Goal: Task Accomplishment & Management: Manage account settings

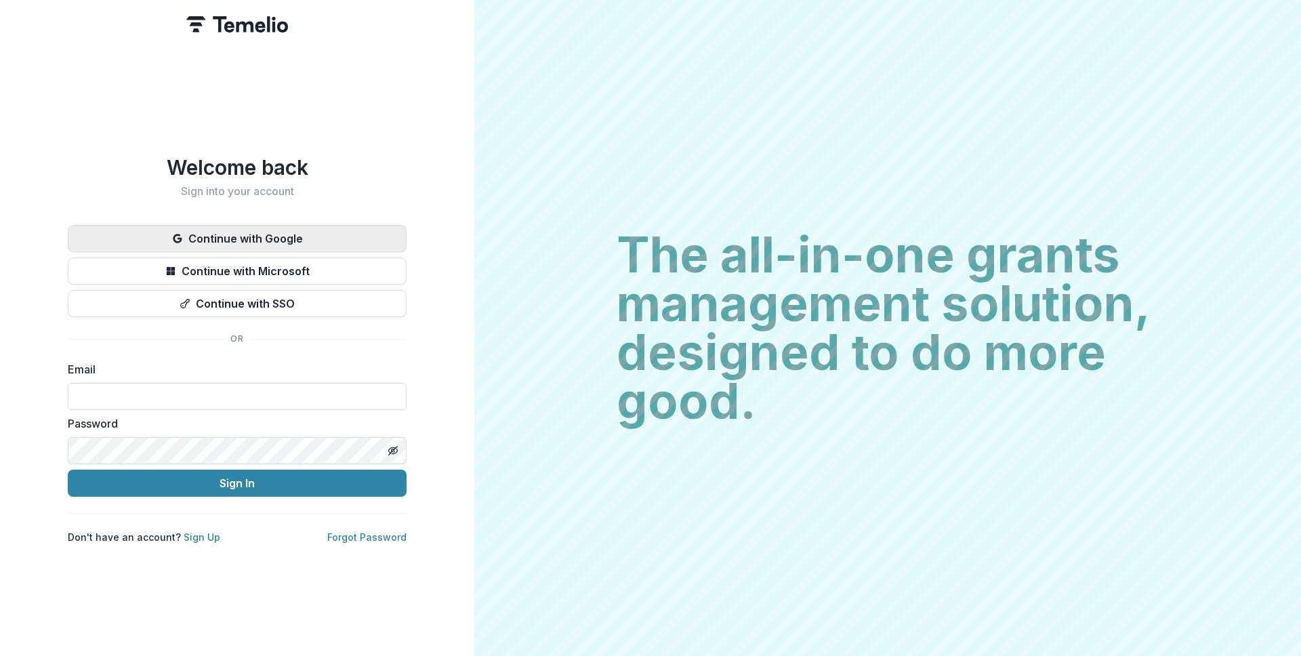
click at [346, 225] on button "Continue with Google" at bounding box center [237, 238] width 339 height 27
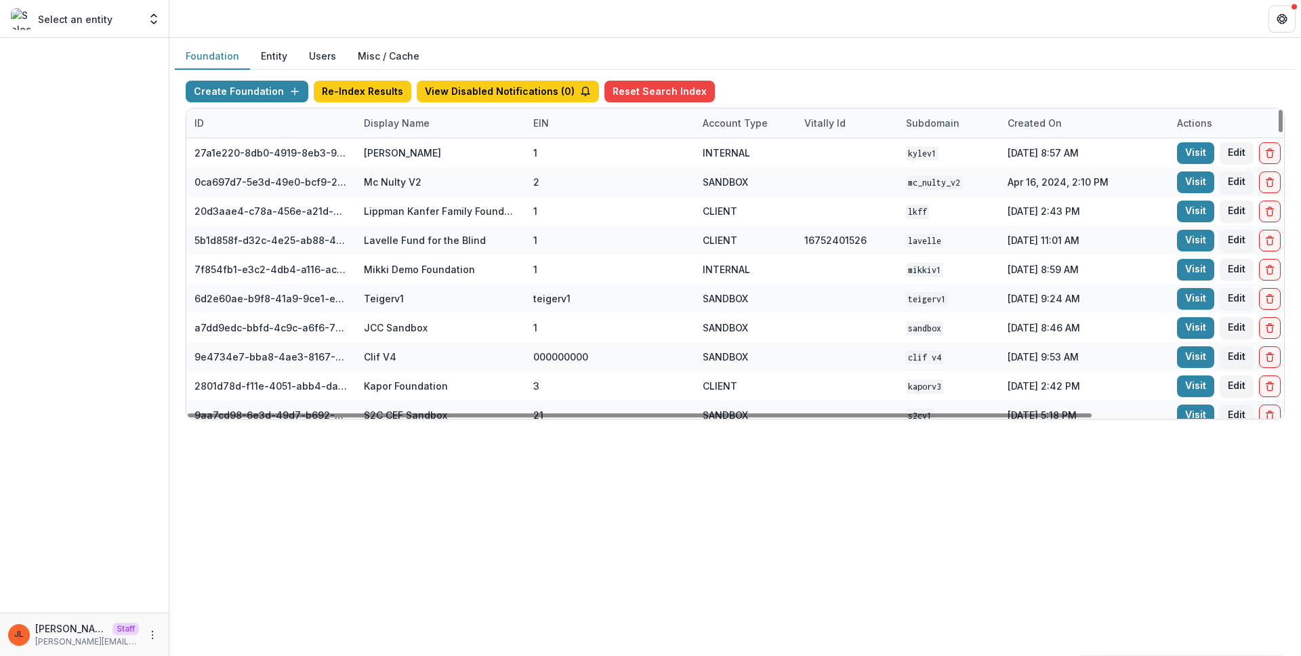
click at [431, 127] on div "Display Name" at bounding box center [397, 123] width 82 height 14
click at [495, 36] on header at bounding box center [734, 18] width 1131 height 37
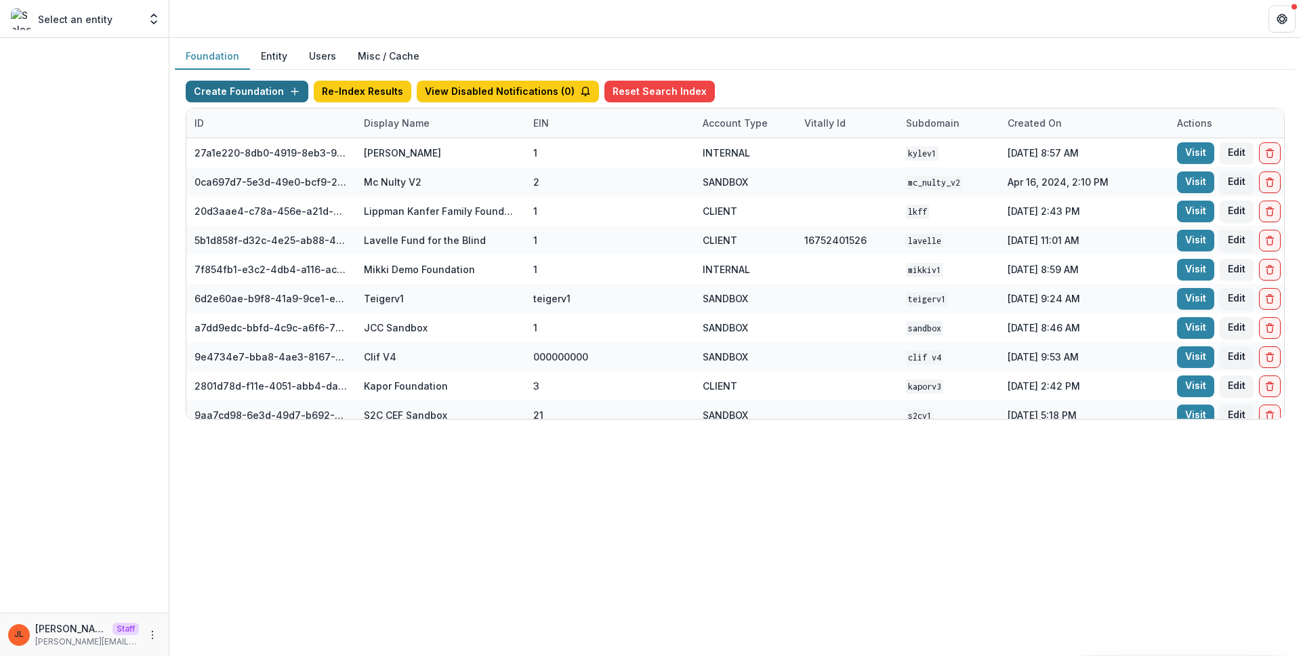
click at [227, 88] on button "Create Foundation" at bounding box center [247, 92] width 123 height 22
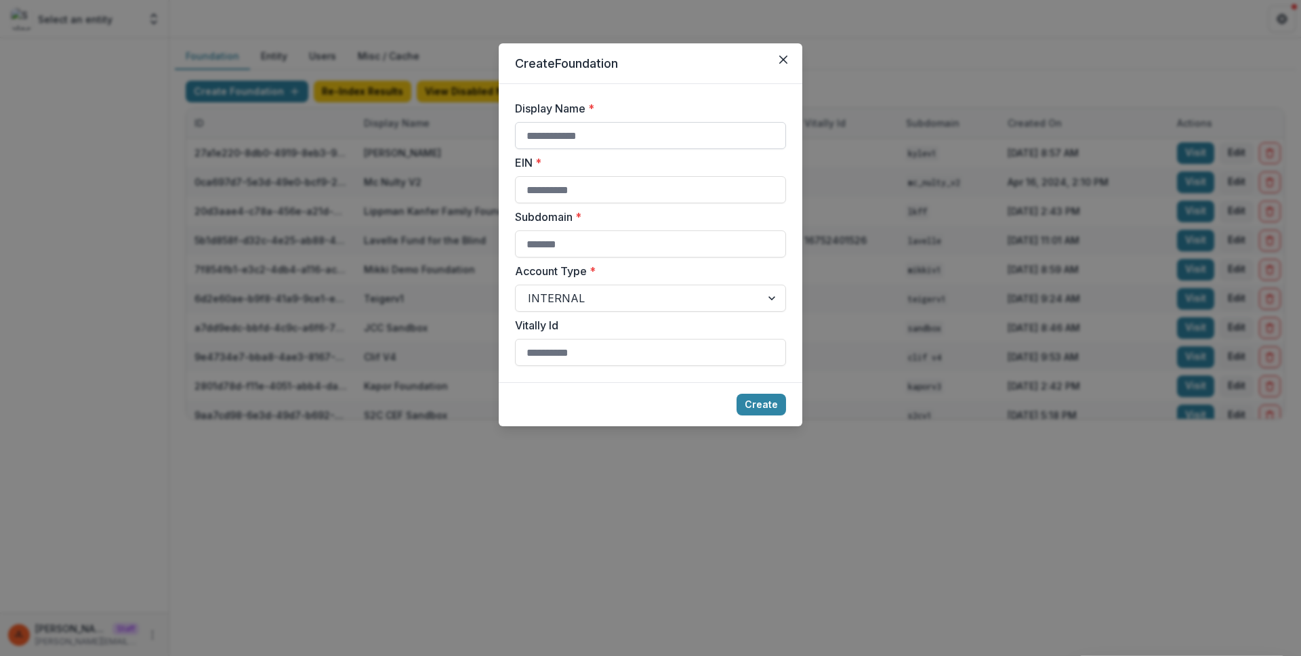
click at [598, 148] on input "Display Name *" at bounding box center [650, 135] width 271 height 27
click at [178, 251] on div "Create Foundation Display Name * EIN * Subdomain * Account Type * INTERNAL Vita…" at bounding box center [650, 328] width 1301 height 656
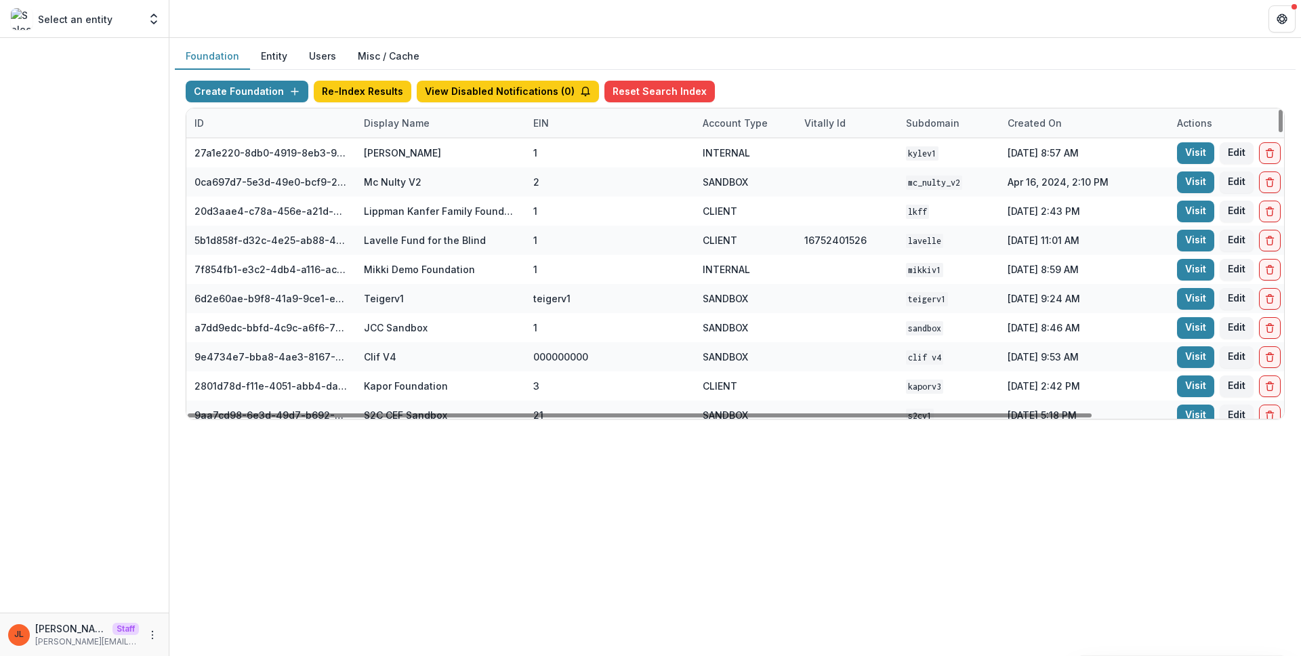
click at [420, 122] on div "Display Name" at bounding box center [397, 123] width 82 height 14
click at [421, 150] on input at bounding box center [439, 154] width 163 height 22
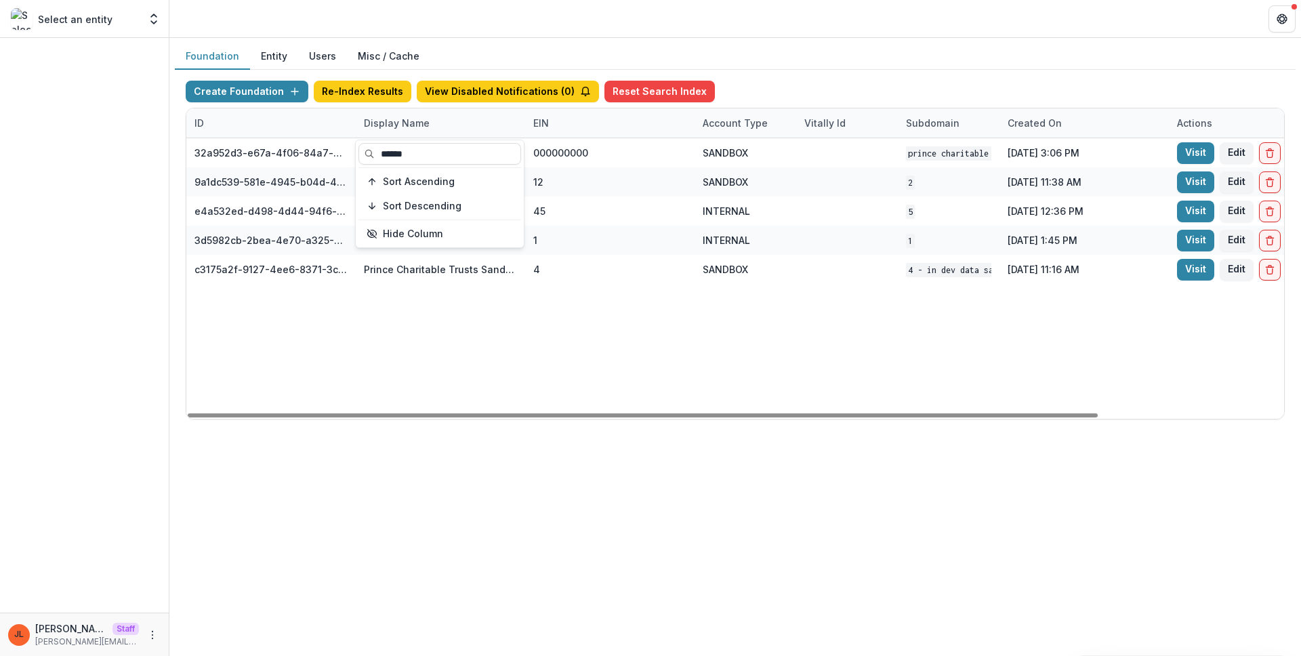
type input "******"
click at [652, 359] on div "32a952d3-e67a-4f06-84a7-e1815100216c Prince Charitable Trusts DEMO 000000000 SA…" at bounding box center [846, 278] width 1321 height 280
click at [226, 97] on button "Create Foundation" at bounding box center [247, 92] width 123 height 22
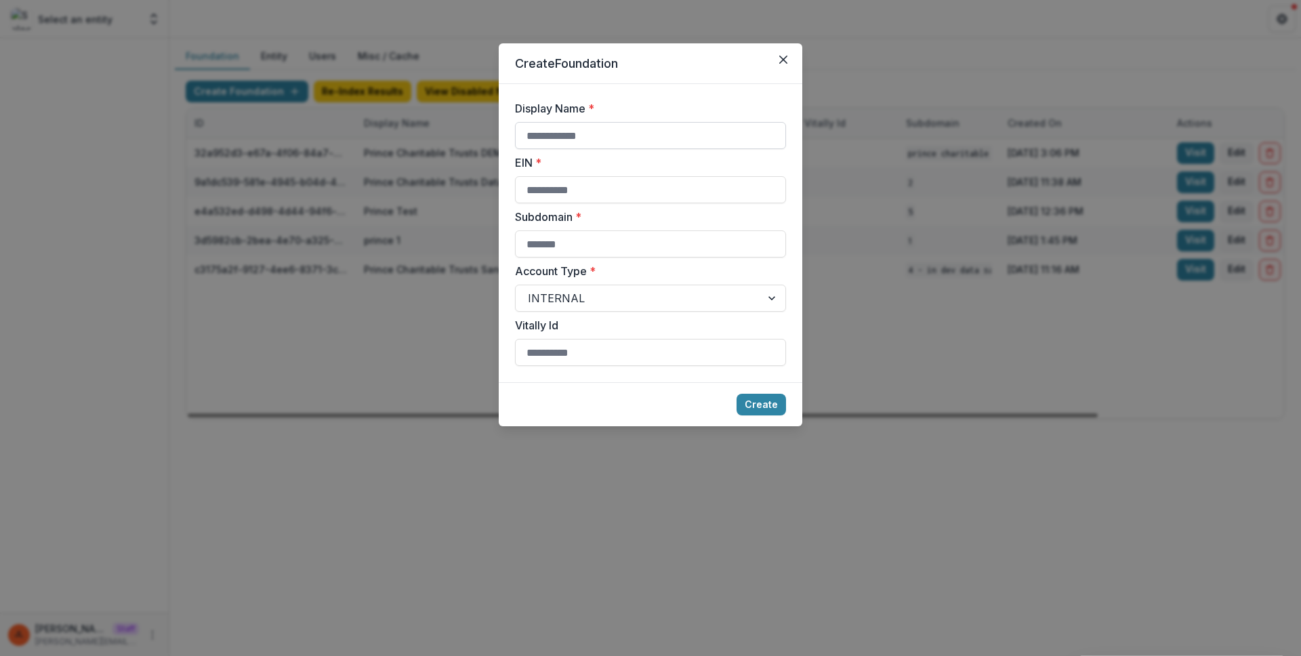
click at [564, 138] on input "Display Name *" at bounding box center [650, 135] width 271 height 27
type input "**********"
type input "*"
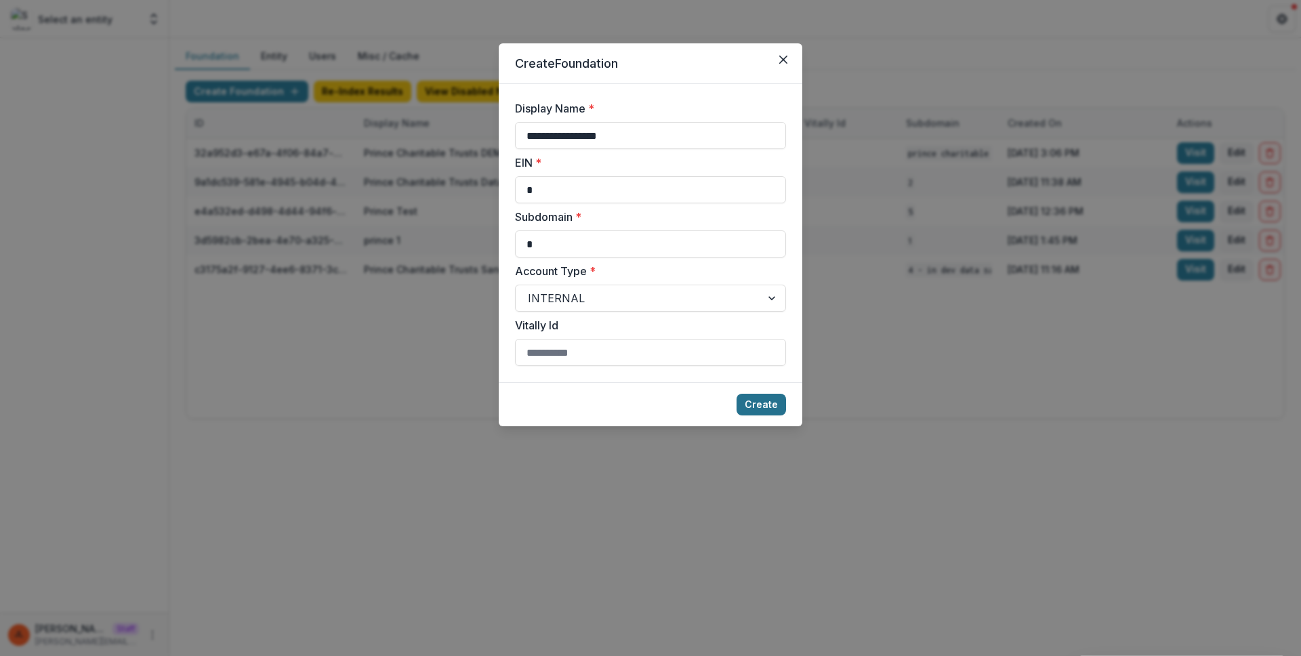
type input "*"
click at [764, 404] on button "Create" at bounding box center [760, 405] width 49 height 22
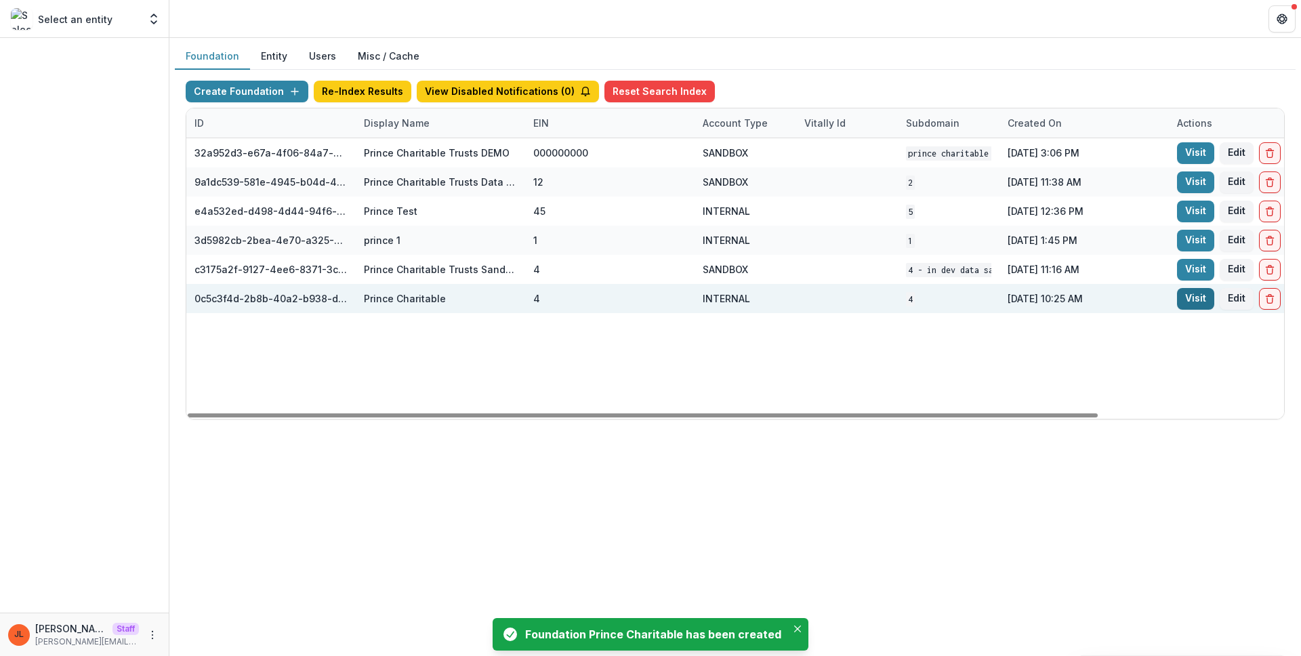
click at [1190, 297] on link "Visit" at bounding box center [1195, 299] width 37 height 22
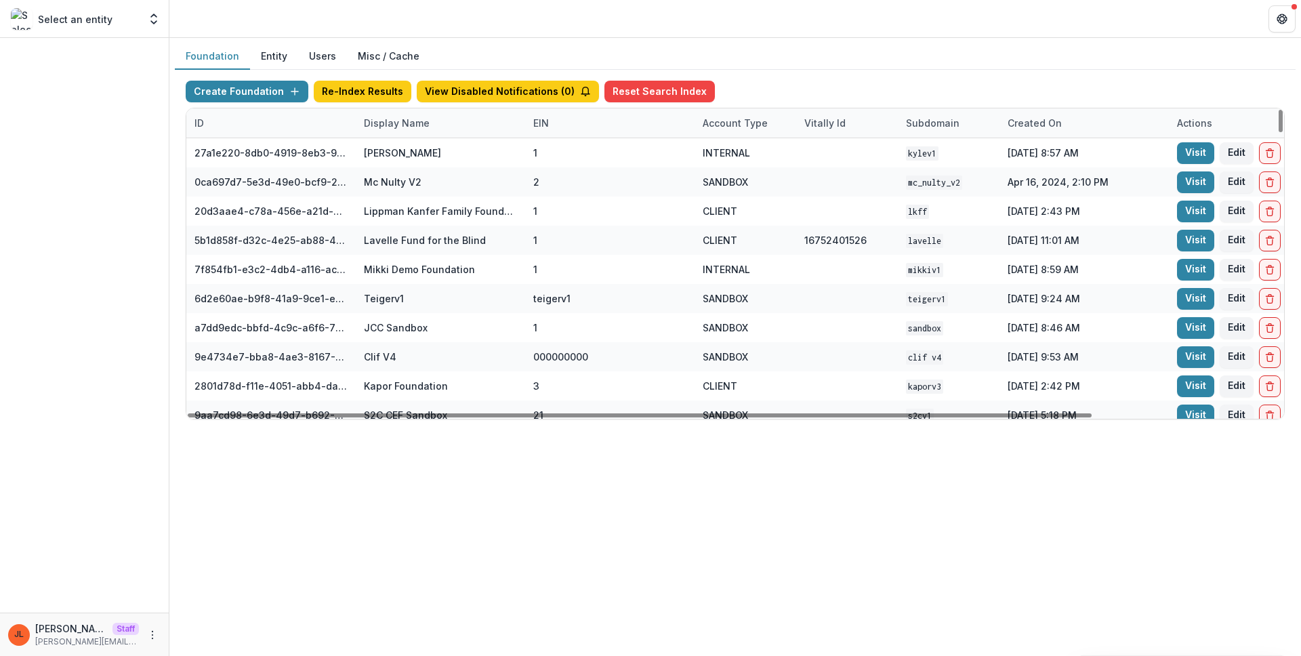
drag, startPoint x: 390, startPoint y: 129, endPoint x: 390, endPoint y: 138, distance: 8.2
click at [390, 129] on div "Display Name" at bounding box center [397, 123] width 82 height 14
click at [391, 150] on input at bounding box center [439, 154] width 163 height 22
type input "******"
click at [394, 123] on div "Display Name" at bounding box center [397, 123] width 82 height 14
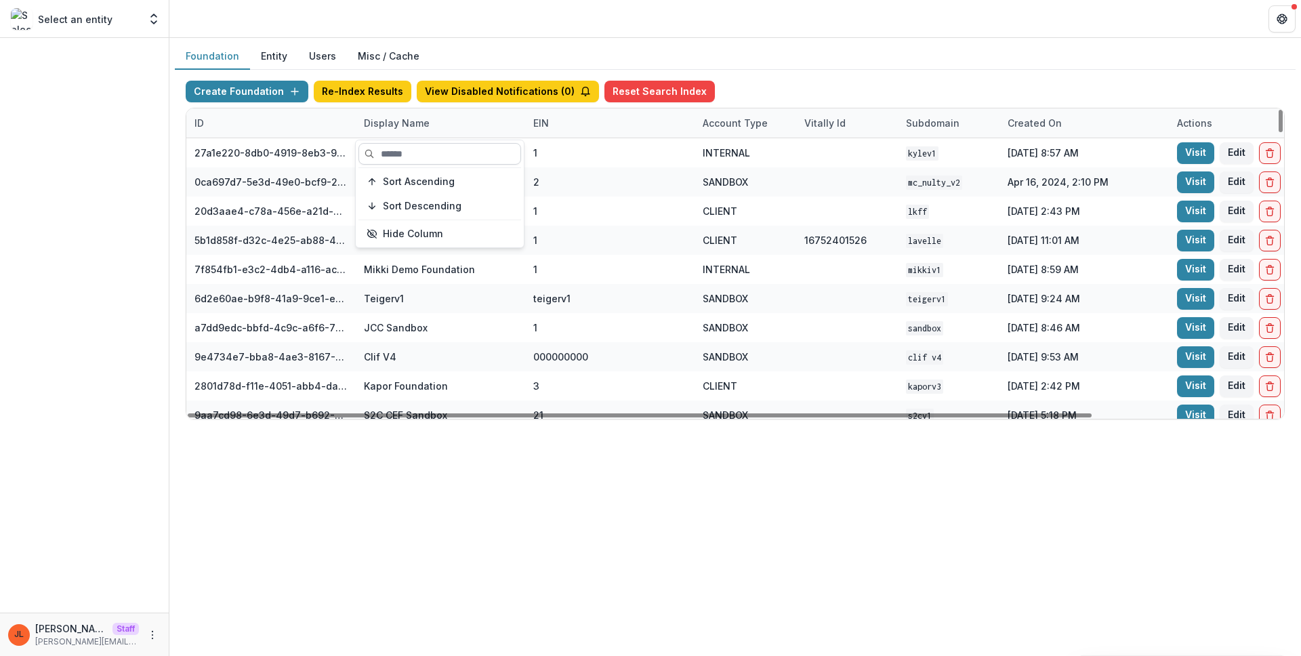
click at [399, 150] on input at bounding box center [439, 154] width 163 height 22
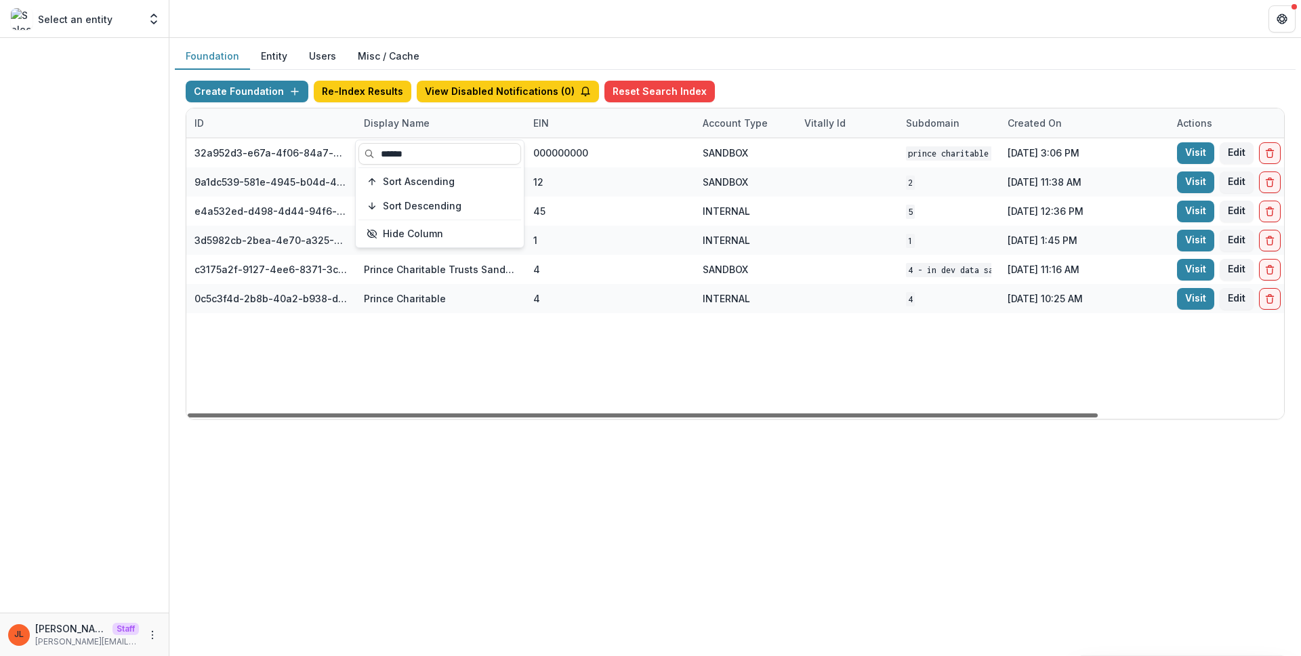
type input "******"
click at [683, 413] on div at bounding box center [643, 415] width 910 height 4
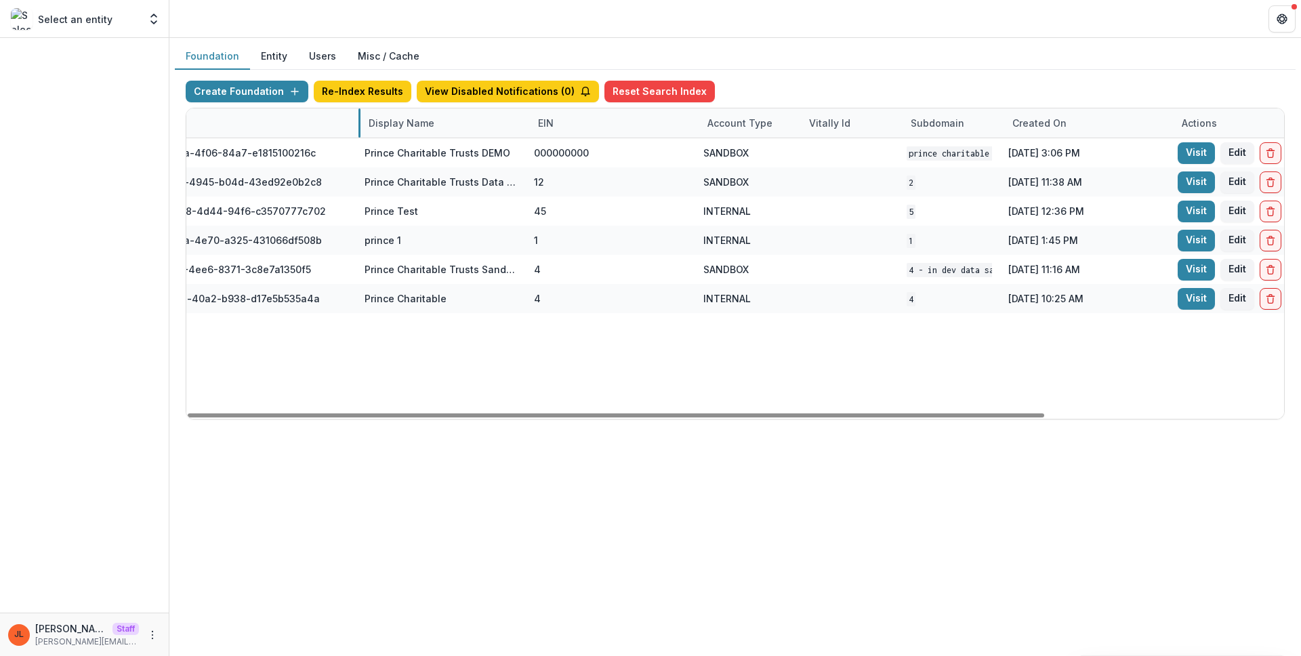
drag, startPoint x: 352, startPoint y: 125, endPoint x: 462, endPoint y: 128, distance: 109.8
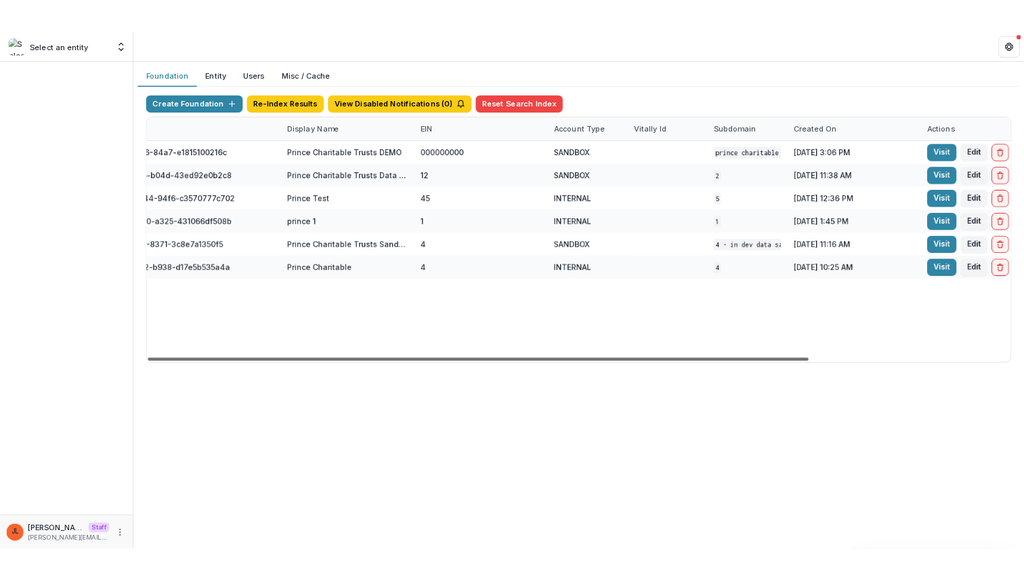
scroll to position [0, 0]
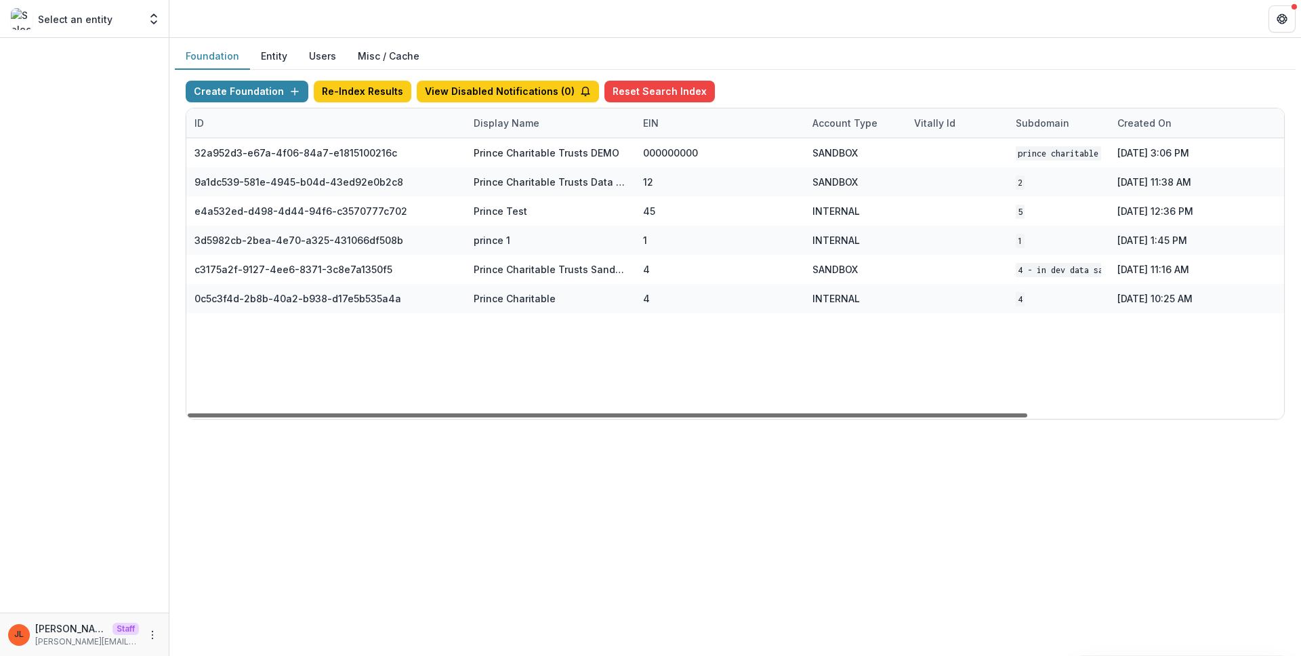
drag, startPoint x: 447, startPoint y: 416, endPoint x: 245, endPoint y: 385, distance: 204.2
click at [245, 413] on div at bounding box center [607, 415] width 839 height 4
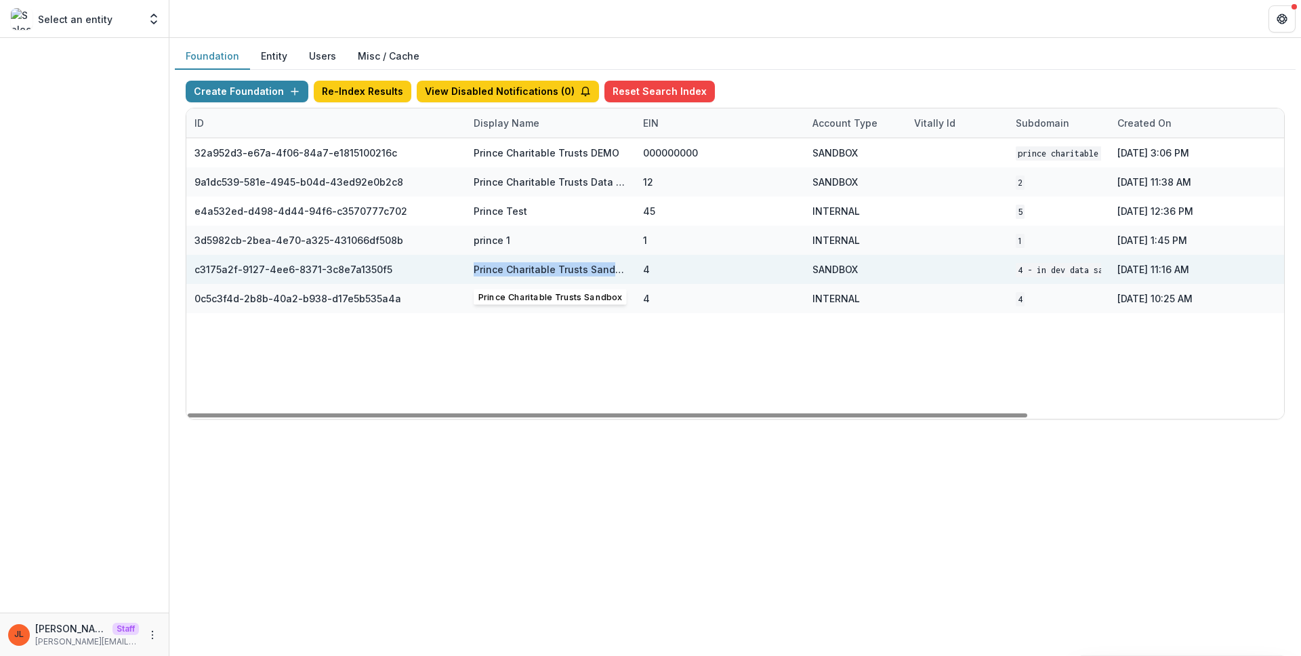
drag, startPoint x: 616, startPoint y: 269, endPoint x: 470, endPoint y: 270, distance: 145.6
click at [470, 270] on div "Prince Charitable Trusts Sandbox" at bounding box center [549, 269] width 169 height 29
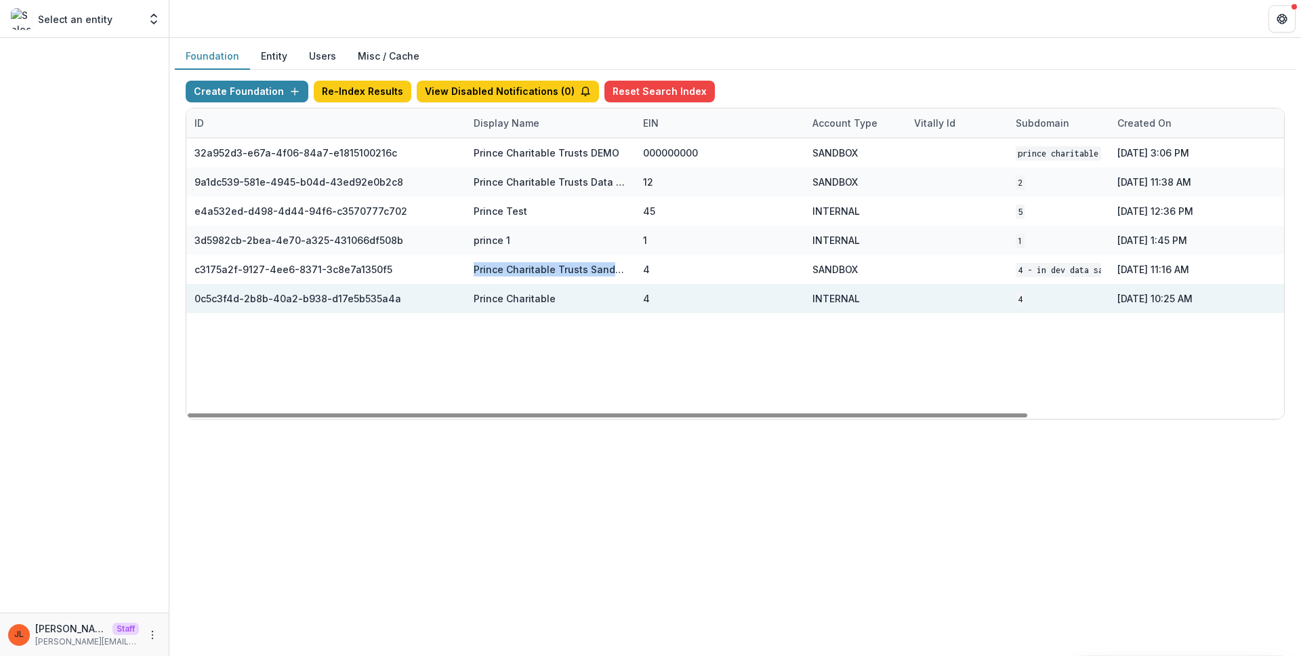
copy div "Prince Charitable Trusts Sandbox"
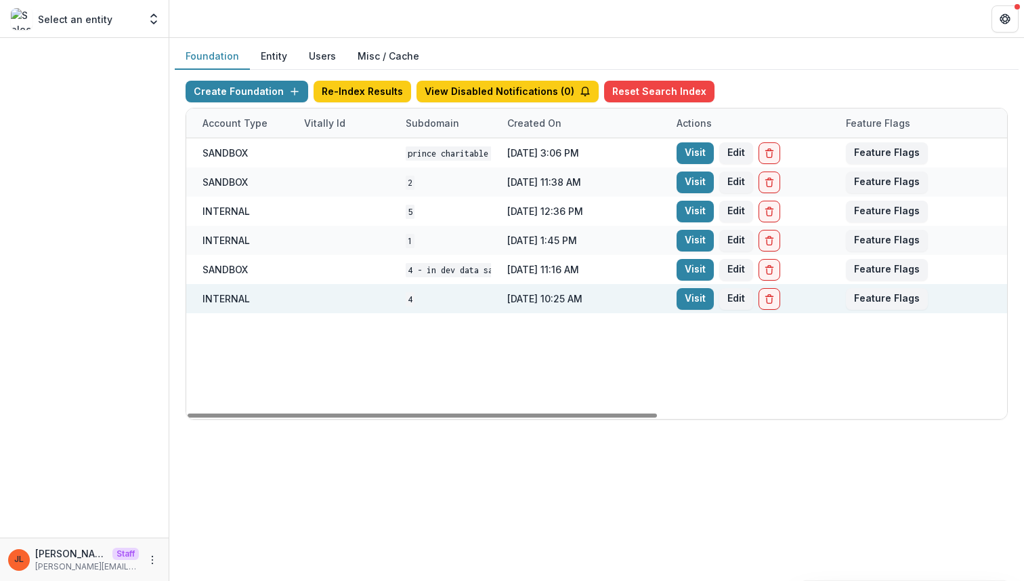
scroll to position [0, 608]
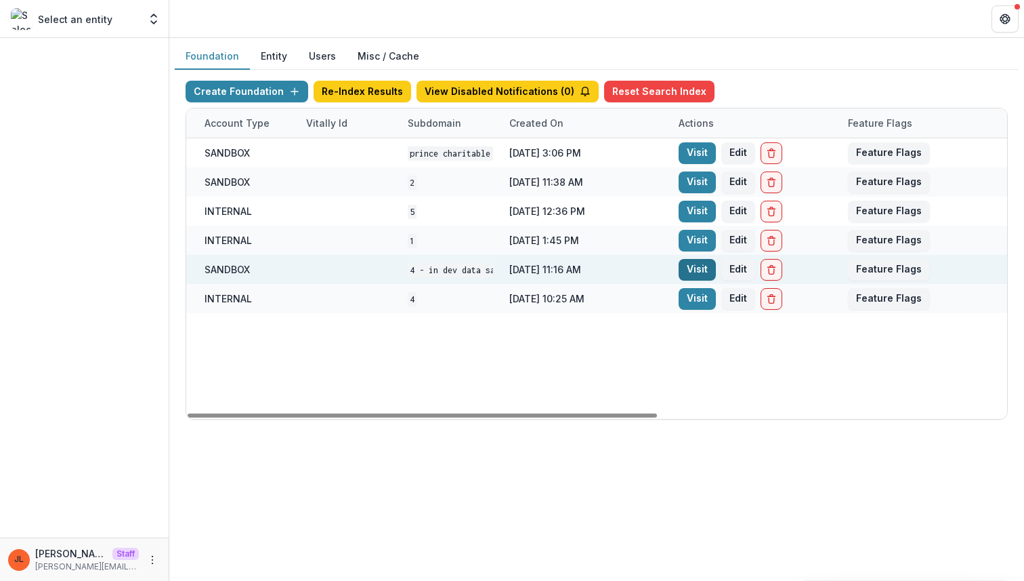
click at [691, 268] on link "Visit" at bounding box center [697, 270] width 37 height 22
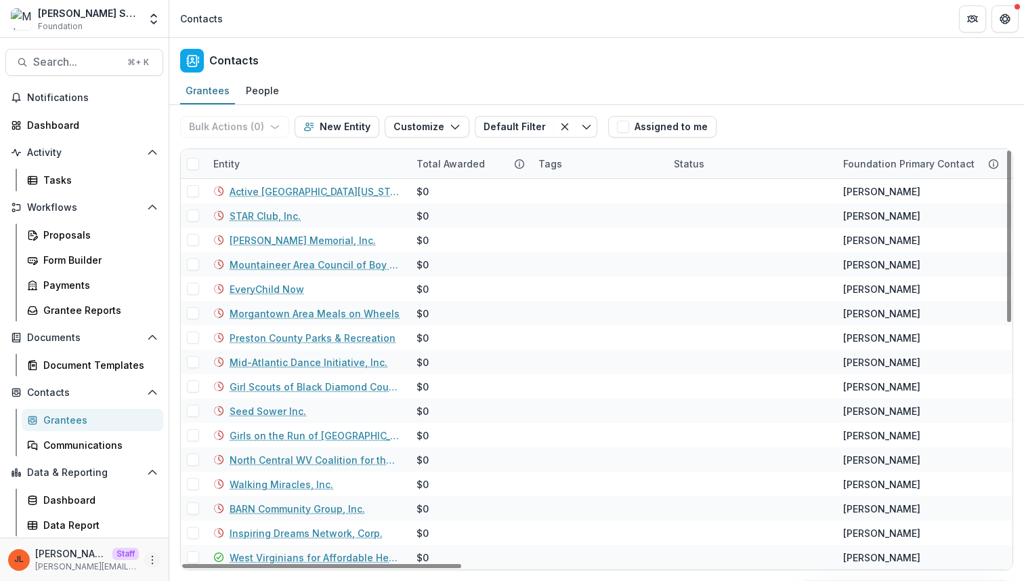
click at [156, 561] on icon "More" at bounding box center [152, 559] width 11 height 11
click at [336, 47] on div "Contacts" at bounding box center [596, 58] width 855 height 40
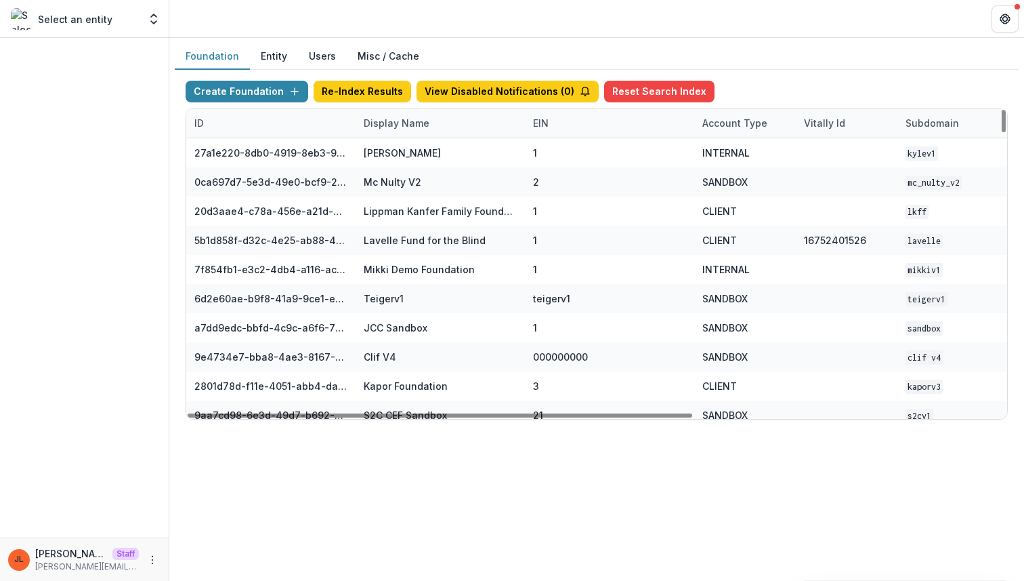
click at [390, 131] on div "Display Name" at bounding box center [440, 122] width 169 height 29
click at [375, 149] on input at bounding box center [439, 154] width 163 height 22
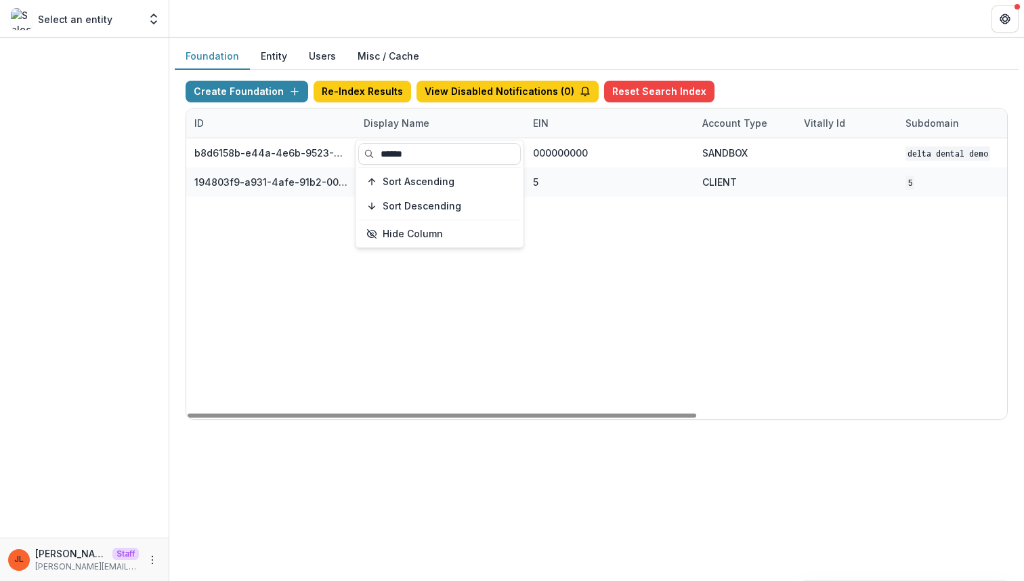
type input "*****"
click at [389, 393] on div "b8d6158b-e44a-4e6b-9523-731bbbd4a617 Delta Dental DEMO 000000000 SANDBOX Delta …" at bounding box center [846, 278] width 1321 height 280
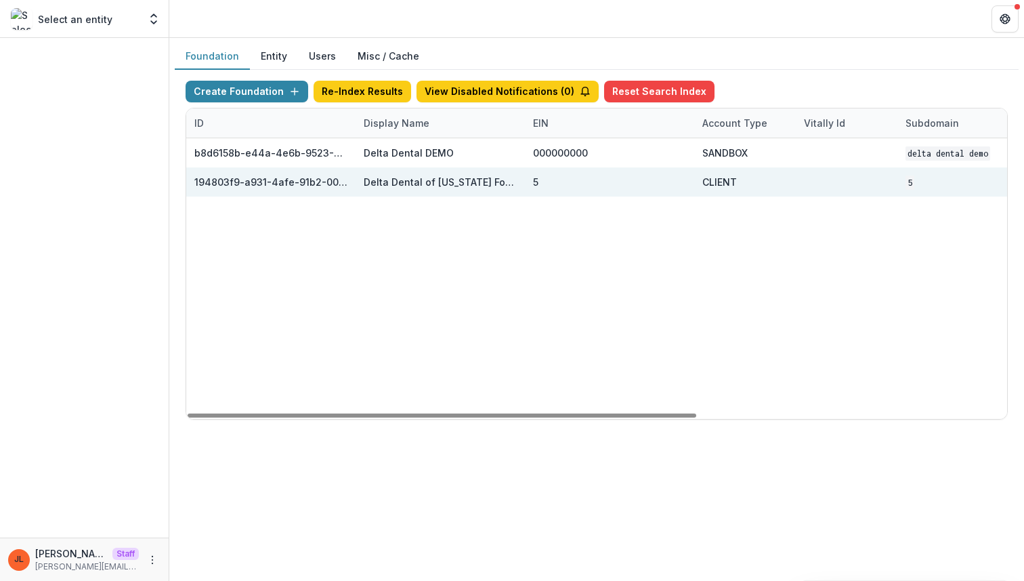
scroll to position [0, 500]
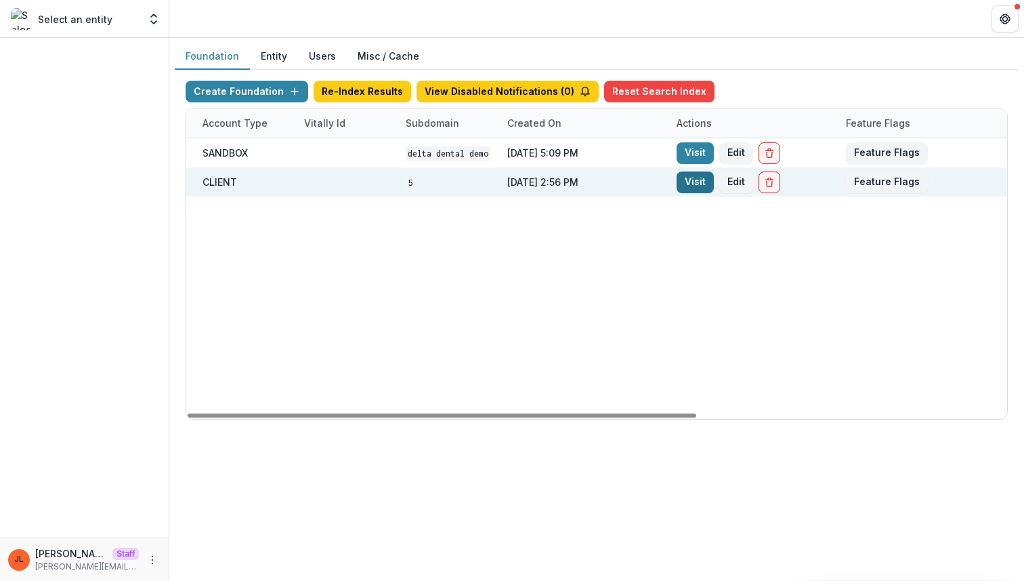
click at [684, 175] on link "Visit" at bounding box center [695, 182] width 37 height 22
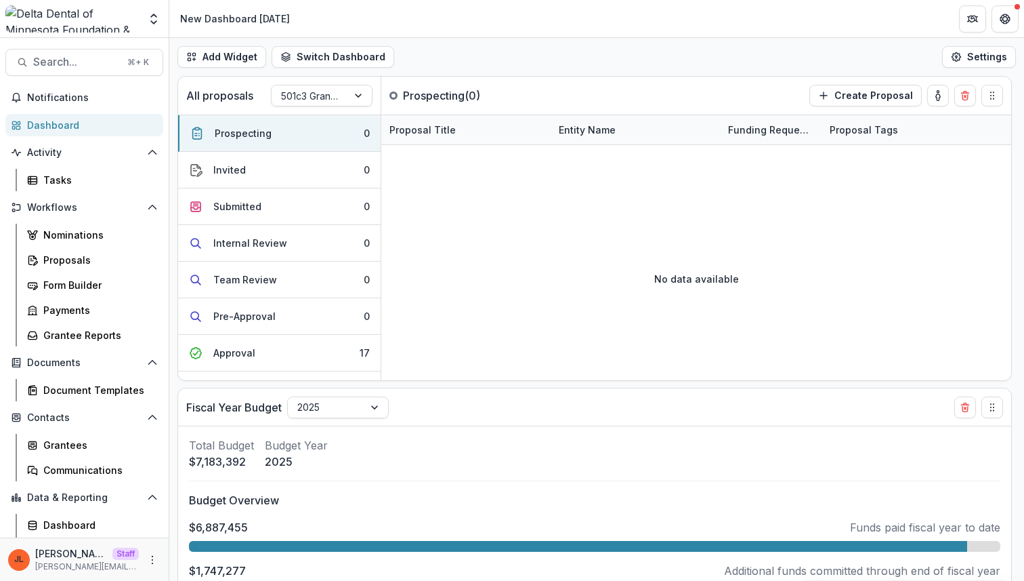
click at [530, 59] on div "Add Widget Switch Dashboard New Dashboard [DATE] Default New Dashboard Settings" at bounding box center [596, 57] width 855 height 38
click at [104, 333] on div "Grantee Reports" at bounding box center [97, 335] width 109 height 14
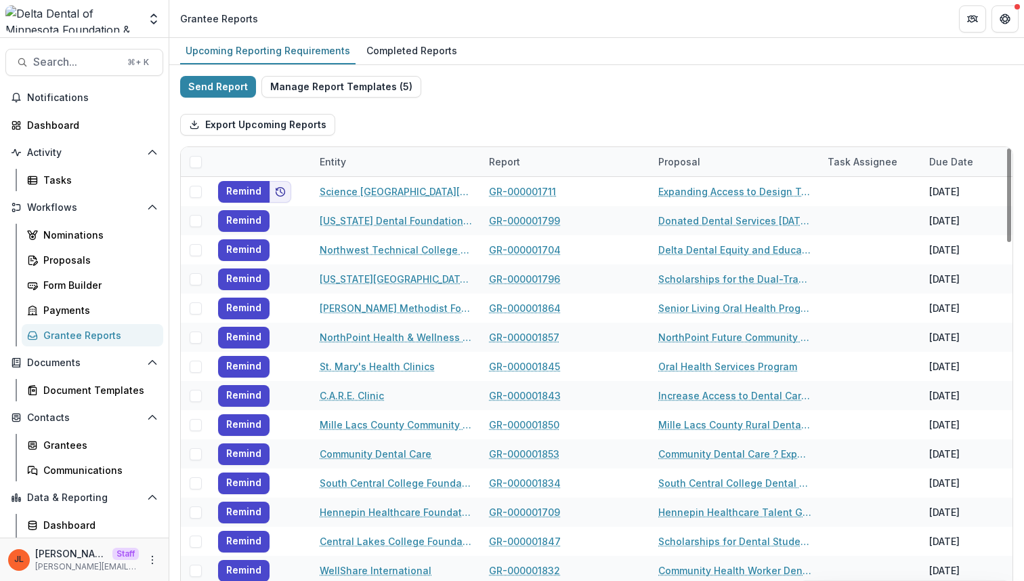
click at [616, 91] on div "Send Report Manage Report Templates ( 5 ) Export Upcoming Reports Entity Report…" at bounding box center [596, 360] width 833 height 569
click at [808, 50] on div "Upcoming Reporting Requirements Completed Reports" at bounding box center [596, 51] width 855 height 27
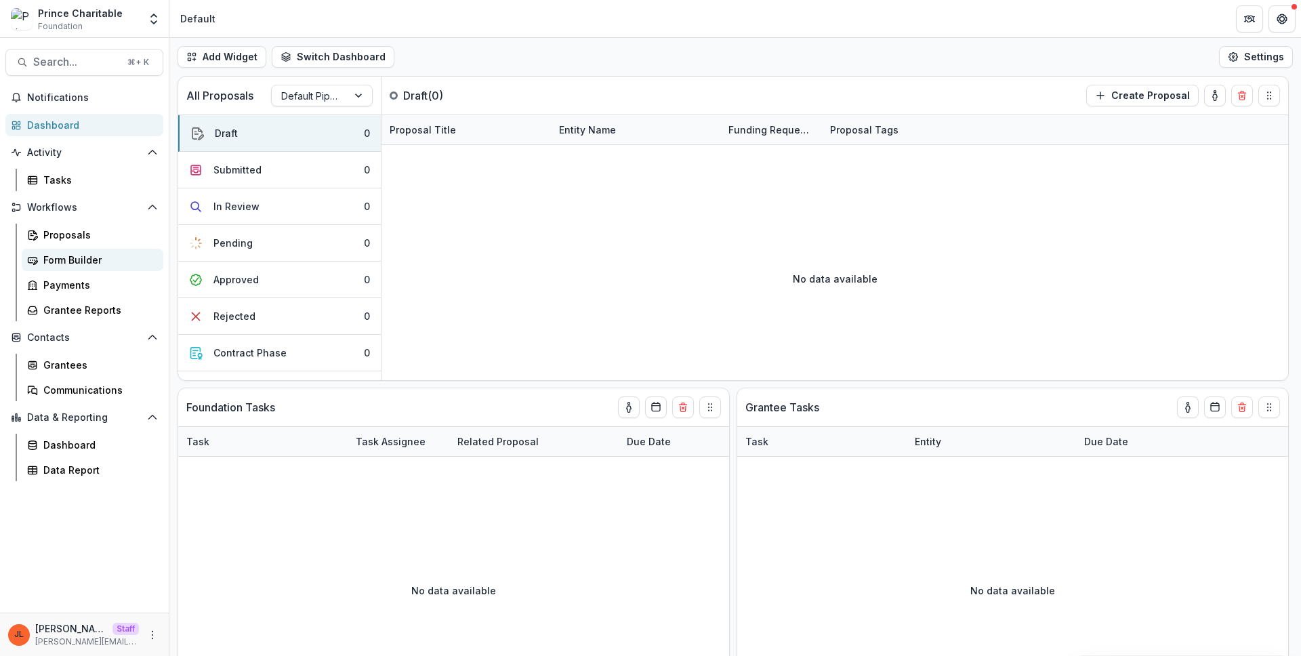
click at [90, 259] on div "Form Builder" at bounding box center [97, 260] width 109 height 14
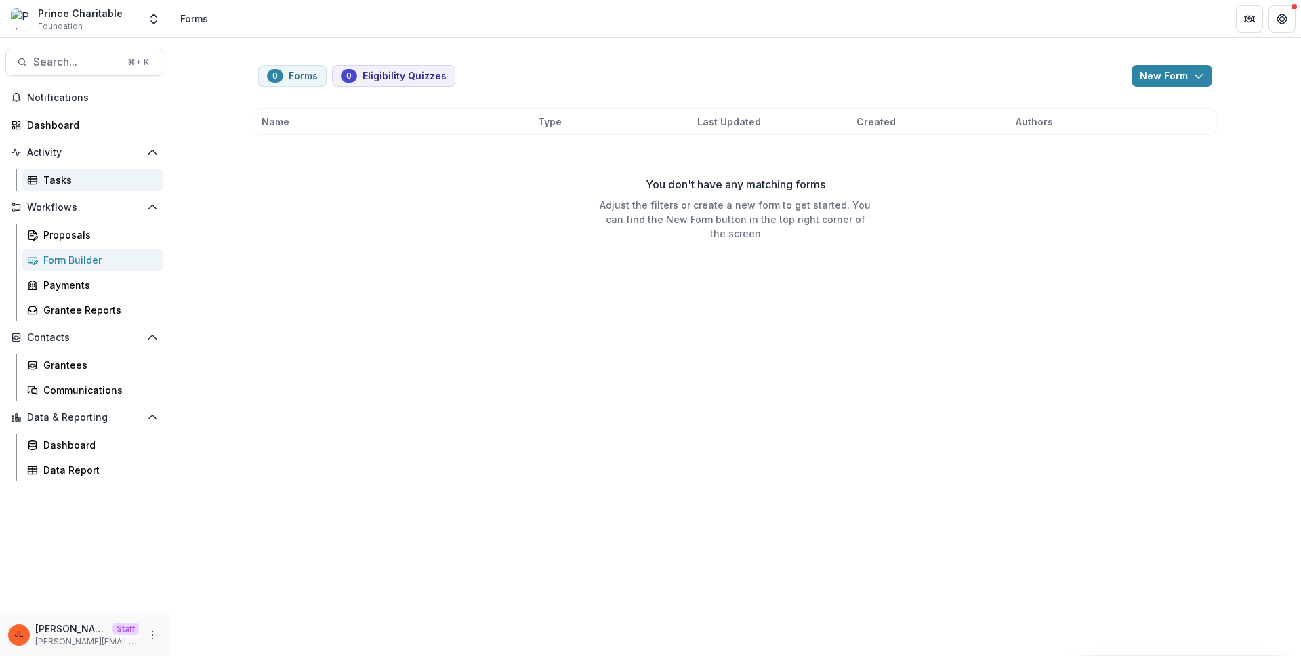
click at [82, 181] on div "Tasks" at bounding box center [97, 180] width 109 height 14
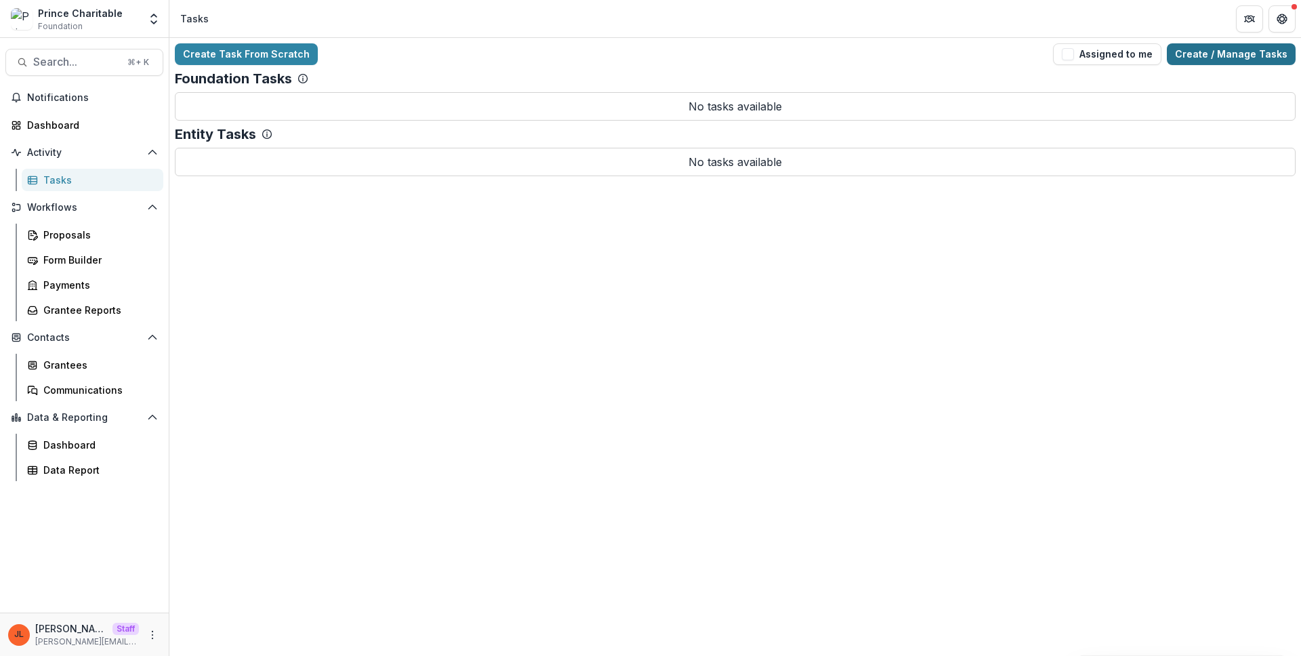
click at [1188, 54] on link "Create / Manage Tasks" at bounding box center [1230, 54] width 129 height 22
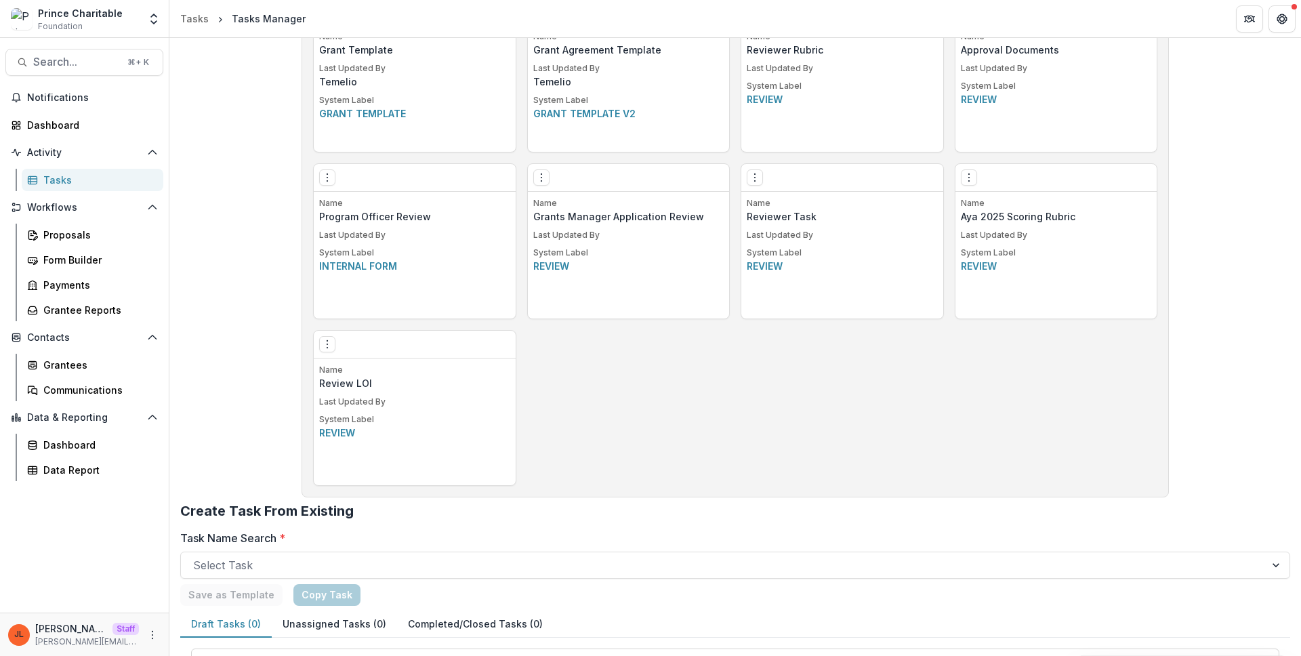
scroll to position [816, 0]
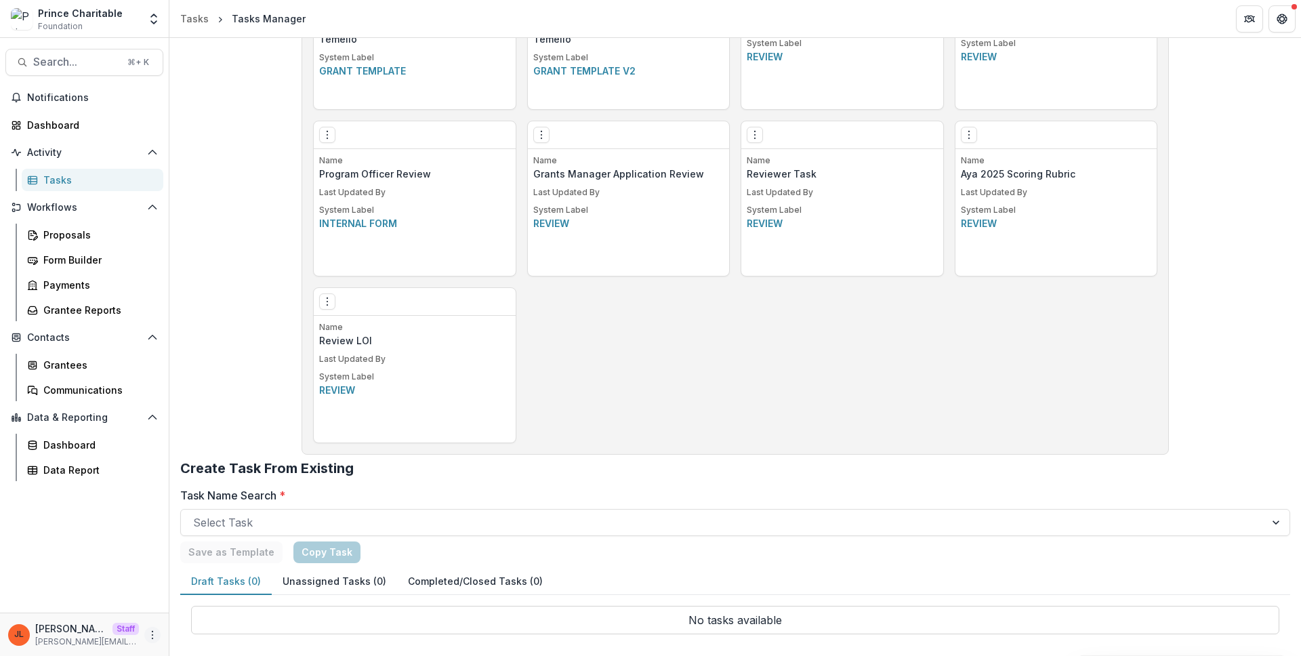
click at [144, 633] on div "JL Jeanne Locker Staff jeanne@trytemelio.com" at bounding box center [84, 634] width 152 height 26
click at [152, 635] on icon "More" at bounding box center [152, 634] width 11 height 11
click at [200, 601] on link "User Settings" at bounding box center [241, 606] width 145 height 22
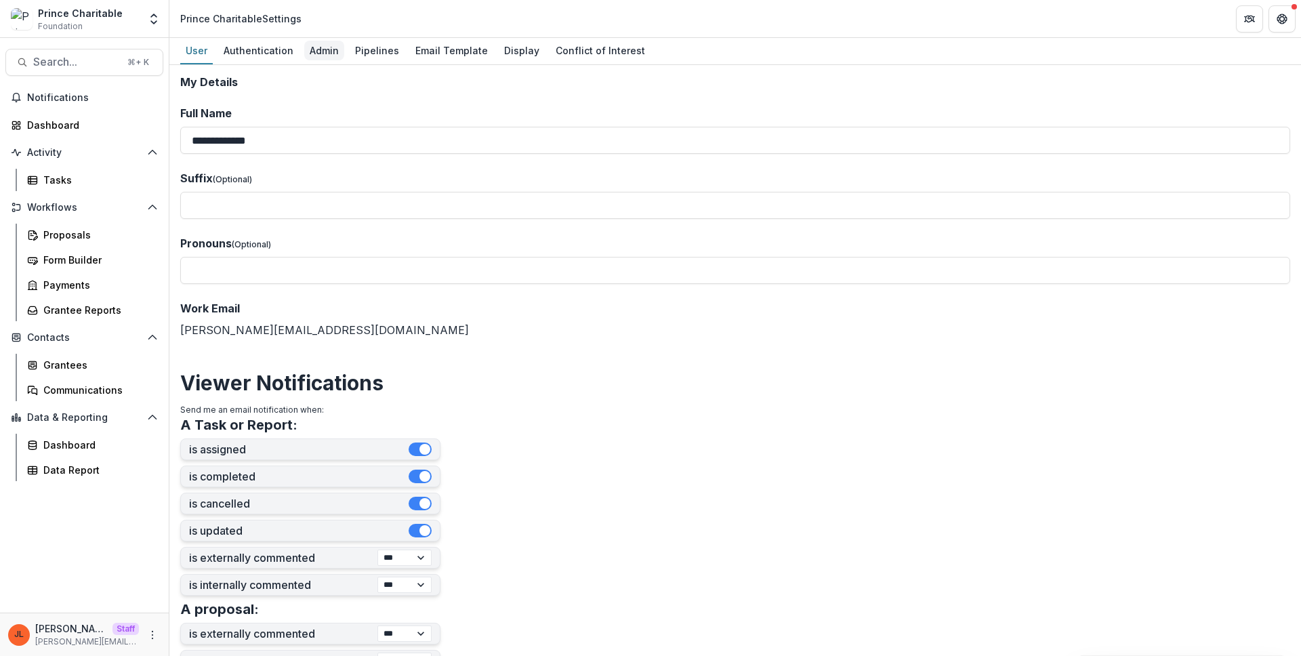
click at [325, 47] on div "Admin" at bounding box center [324, 51] width 40 height 20
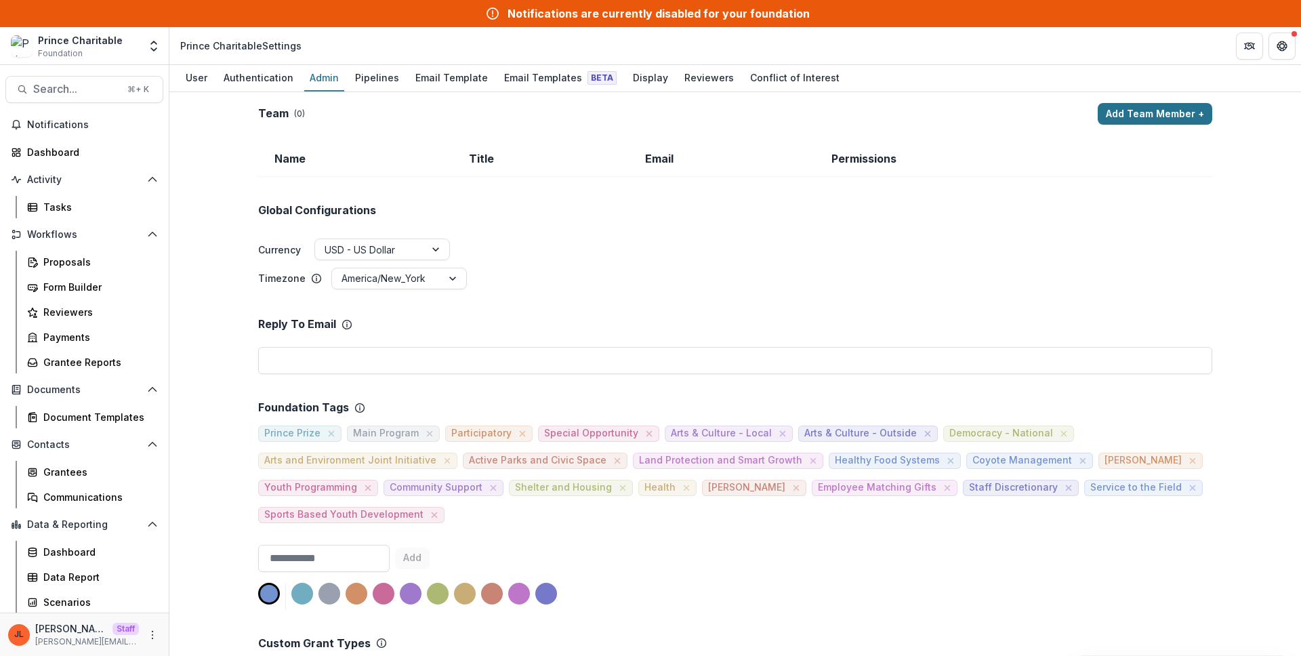
click at [1110, 112] on button "Add Team Member +" at bounding box center [1154, 114] width 114 height 22
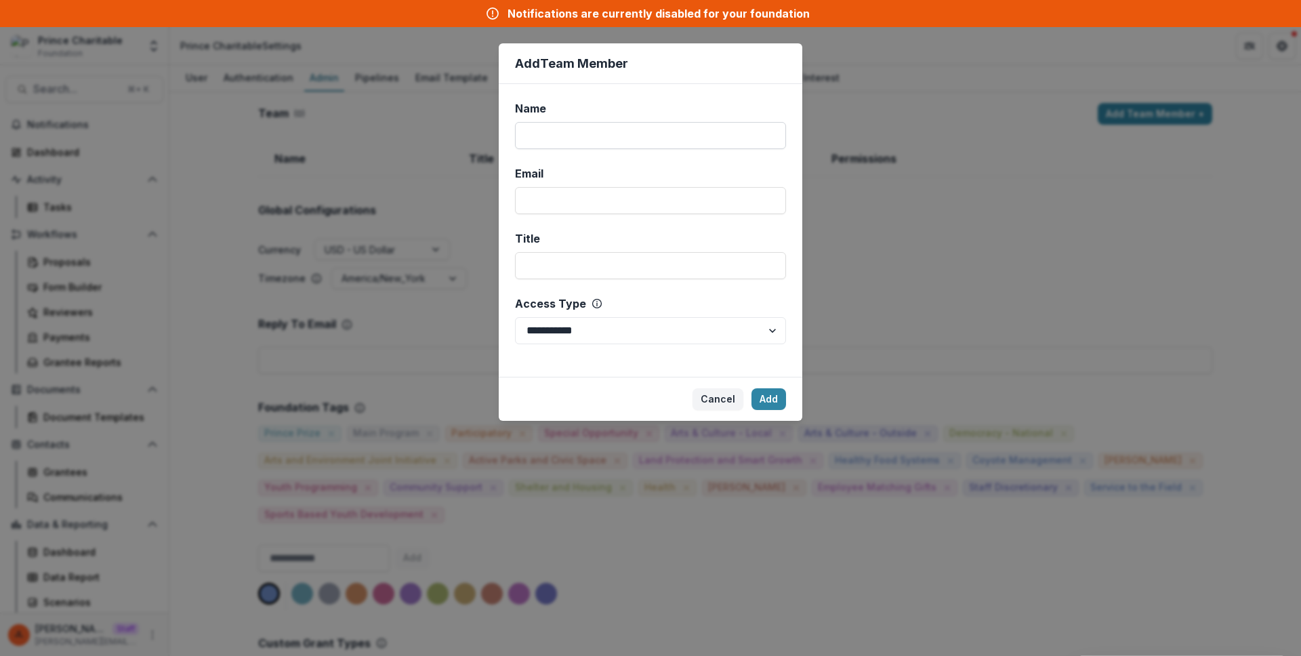
click at [569, 139] on input "Name" at bounding box center [650, 135] width 271 height 27
type input "****"
type input "**********"
select select "*****"
click at [765, 395] on button "Add" at bounding box center [768, 399] width 35 height 22
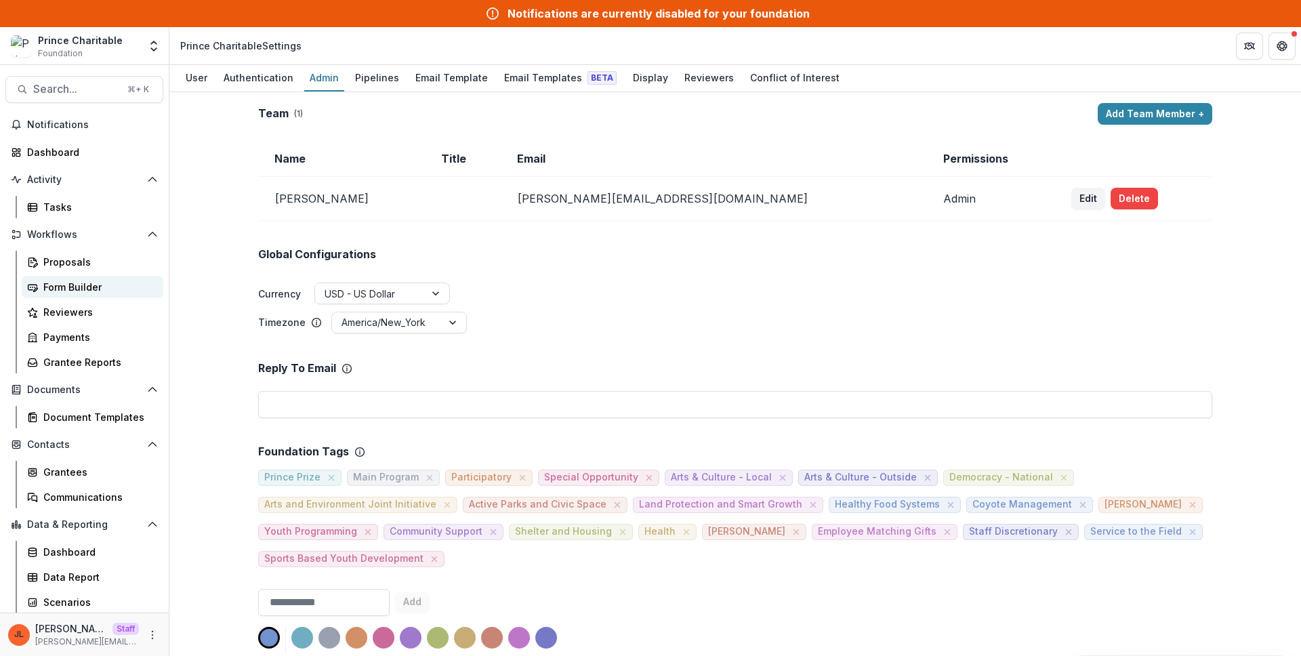
click at [70, 281] on div "Form Builder" at bounding box center [97, 287] width 109 height 14
